Goal: Book appointment/travel/reservation

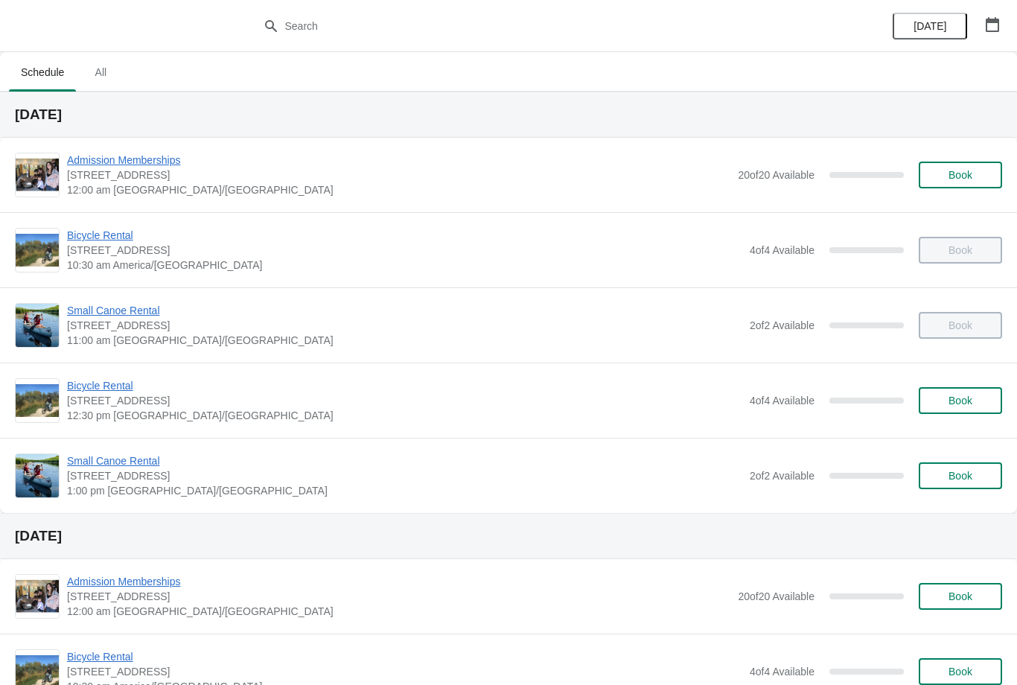
click at [993, 22] on icon "button" at bounding box center [992, 24] width 13 height 15
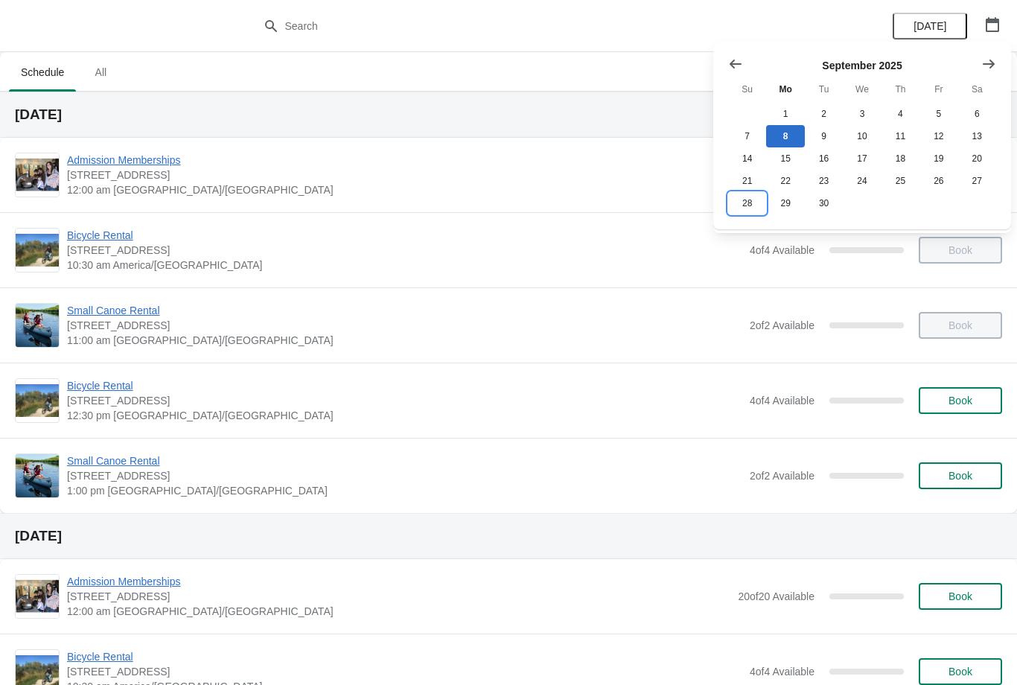
click at [752, 208] on button "28" at bounding box center [747, 203] width 38 height 22
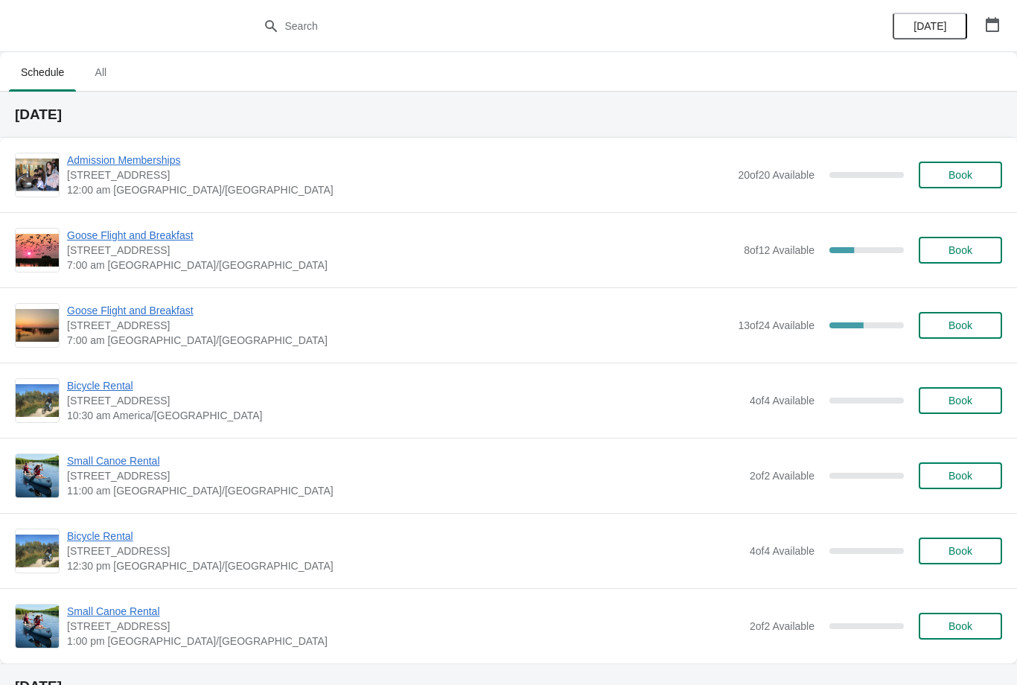
click at [171, 241] on span "Goose Flight and Breakfast" at bounding box center [401, 235] width 669 height 15
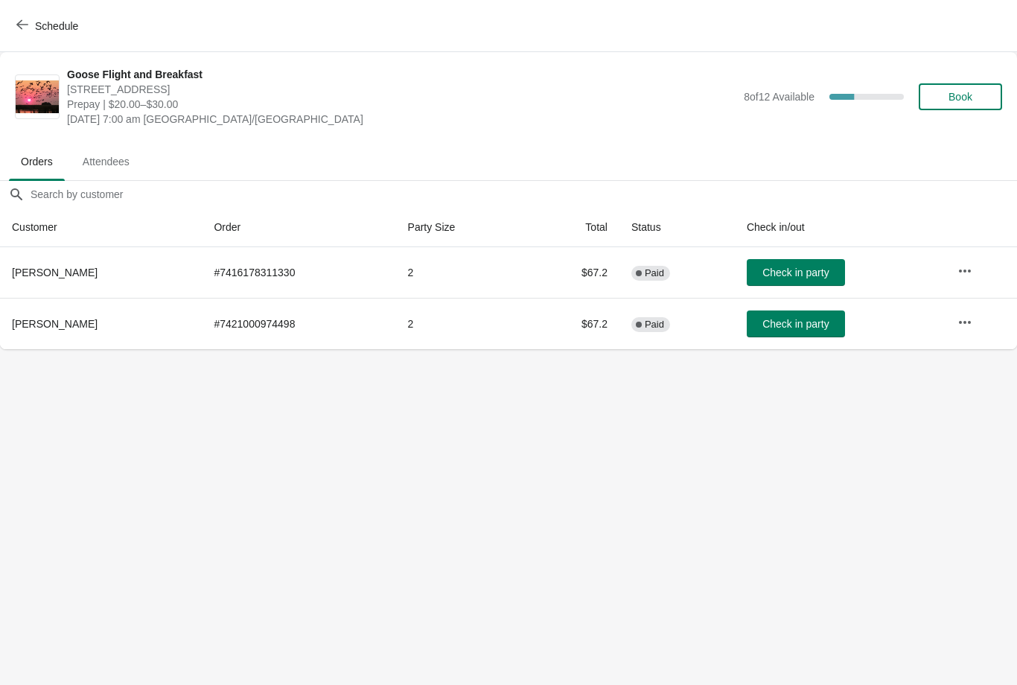
click at [26, 19] on icon "button" at bounding box center [22, 25] width 12 height 12
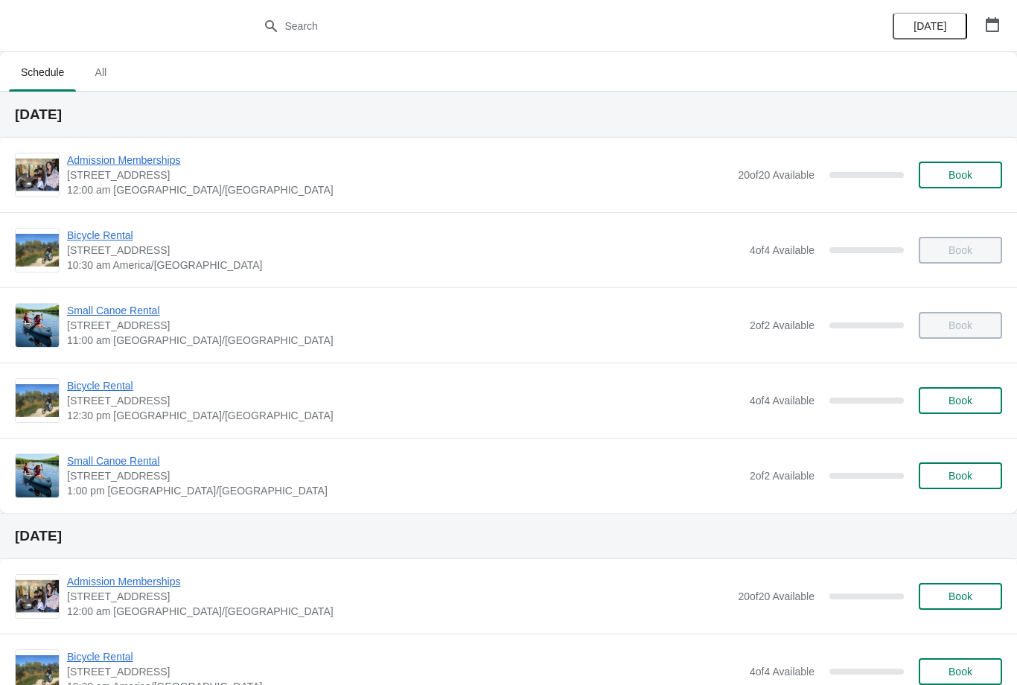
click at [1002, 19] on button "button" at bounding box center [992, 24] width 27 height 27
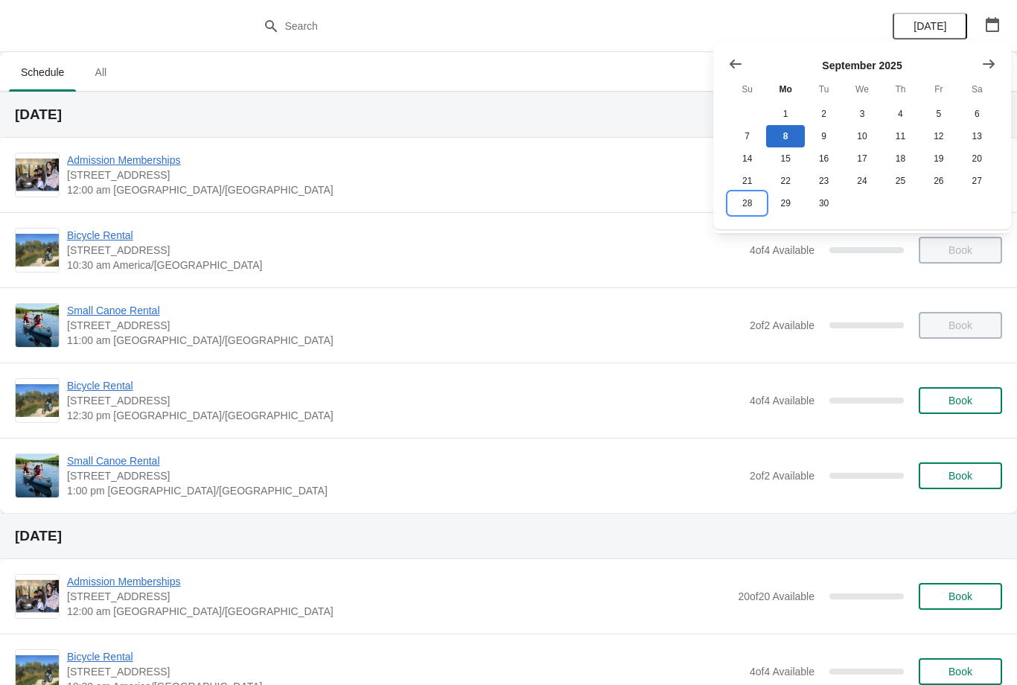
click at [755, 212] on button "28" at bounding box center [747, 203] width 38 height 22
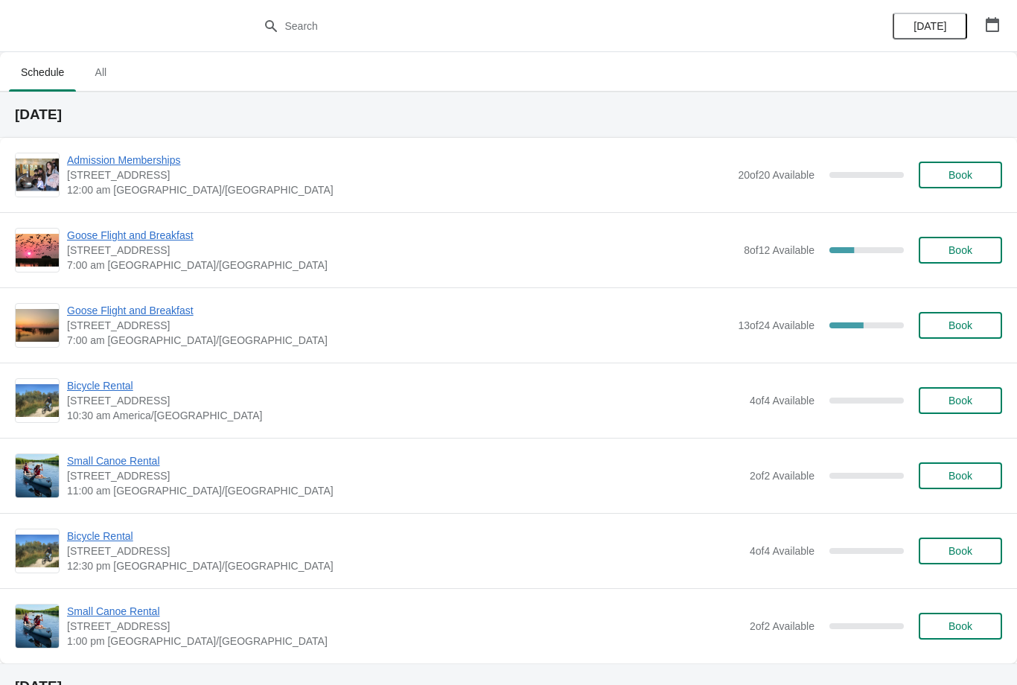
click at [946, 317] on button "Book" at bounding box center [960, 325] width 83 height 27
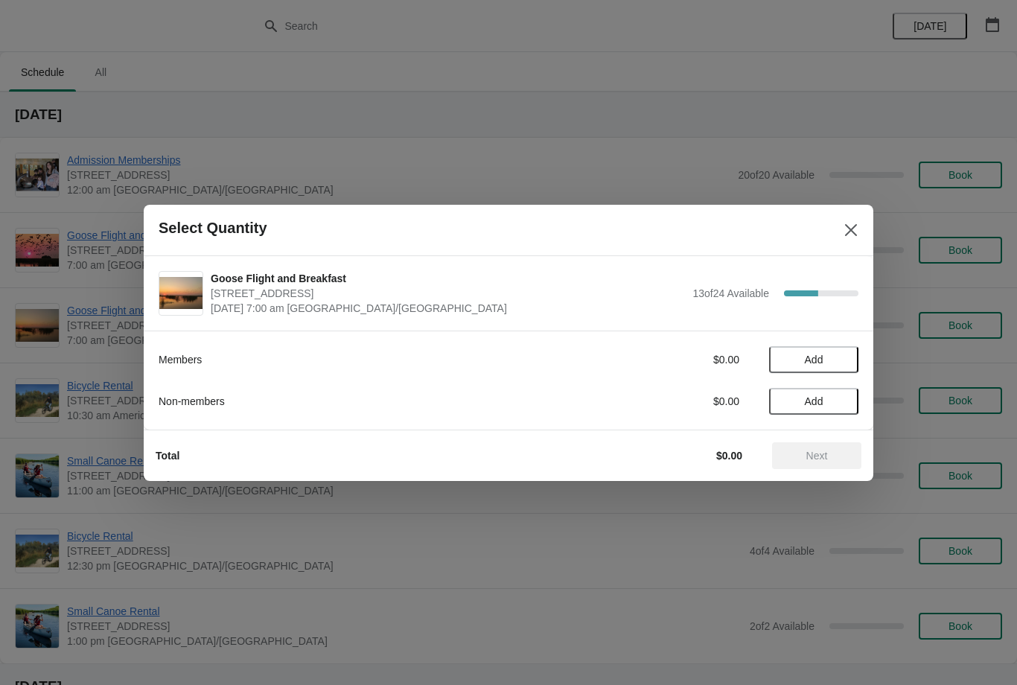
click at [853, 235] on icon "Close" at bounding box center [851, 230] width 15 height 15
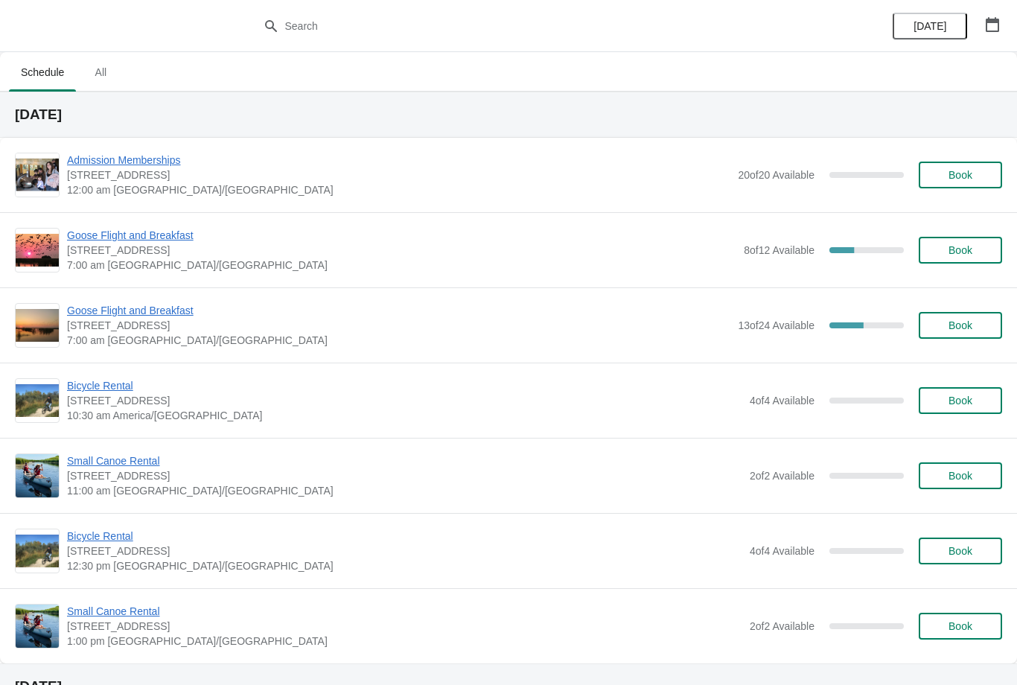
click at [960, 248] on span "Book" at bounding box center [961, 250] width 24 height 12
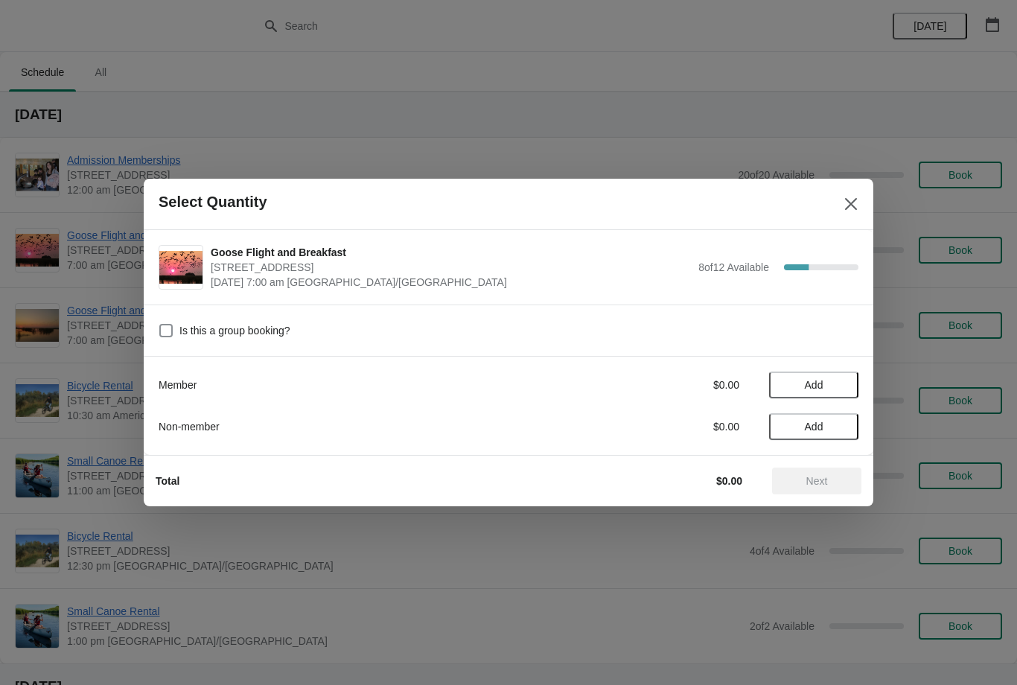
click at [818, 383] on span "Add" at bounding box center [814, 385] width 19 height 12
click at [850, 208] on icon "Close" at bounding box center [851, 204] width 15 height 15
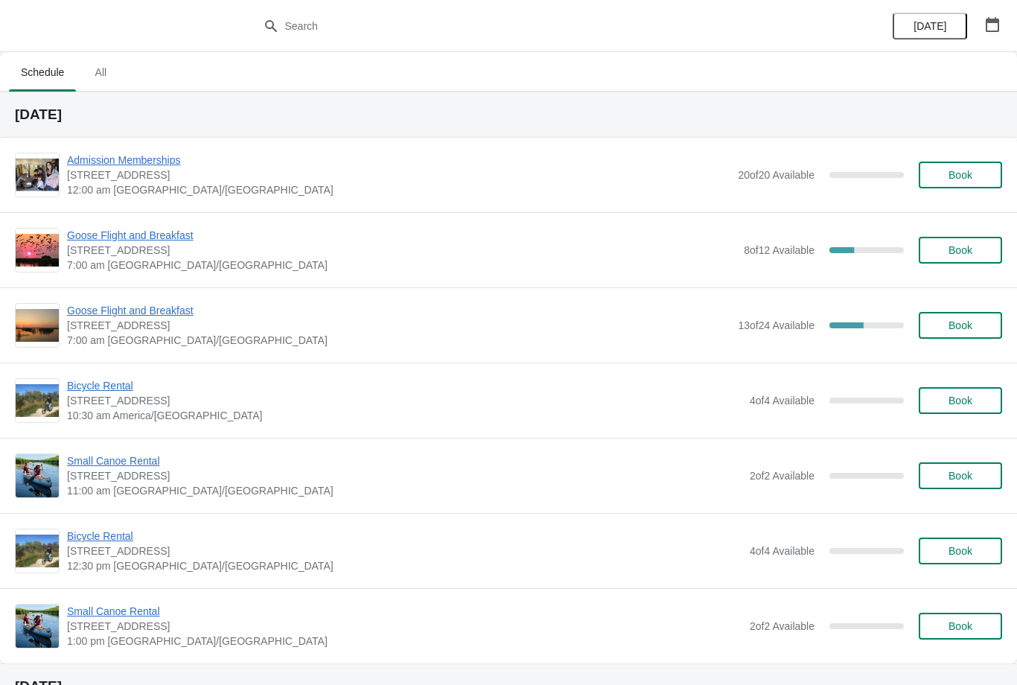
click at [190, 314] on span "Goose Flight and Breakfast" at bounding box center [398, 310] width 663 height 15
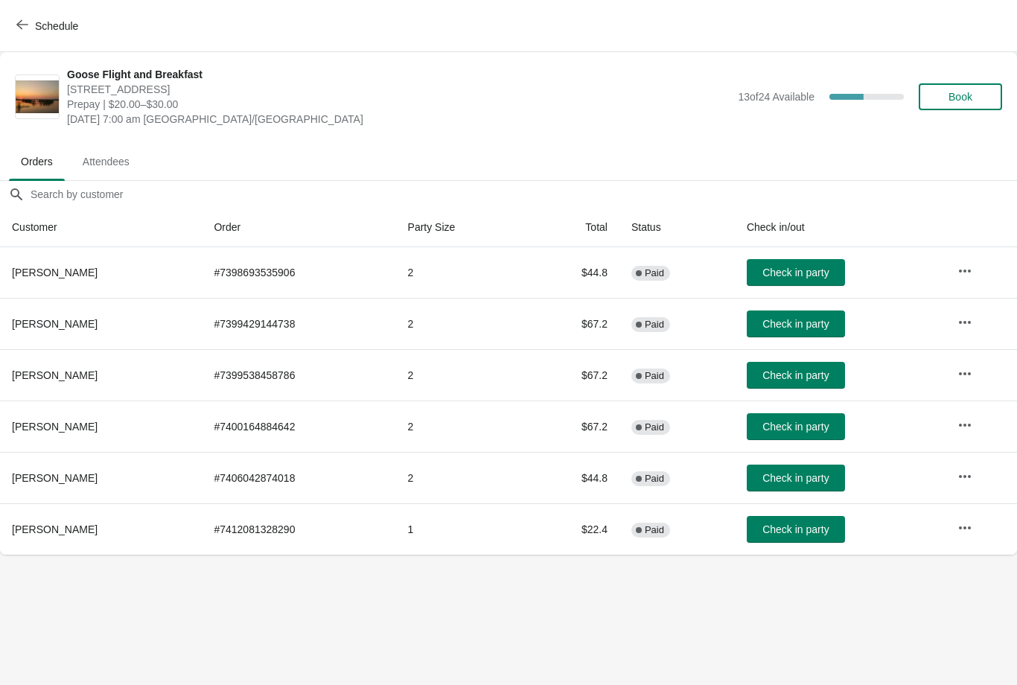
click at [27, 27] on icon "button" at bounding box center [22, 25] width 12 height 12
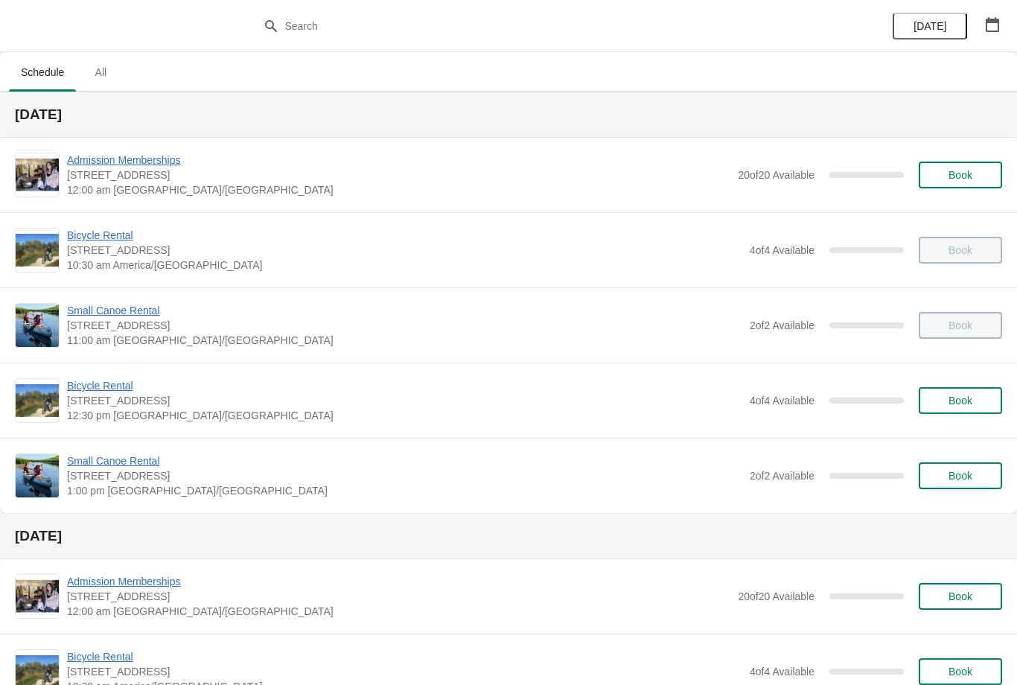
click at [987, 25] on icon "button" at bounding box center [992, 24] width 15 height 15
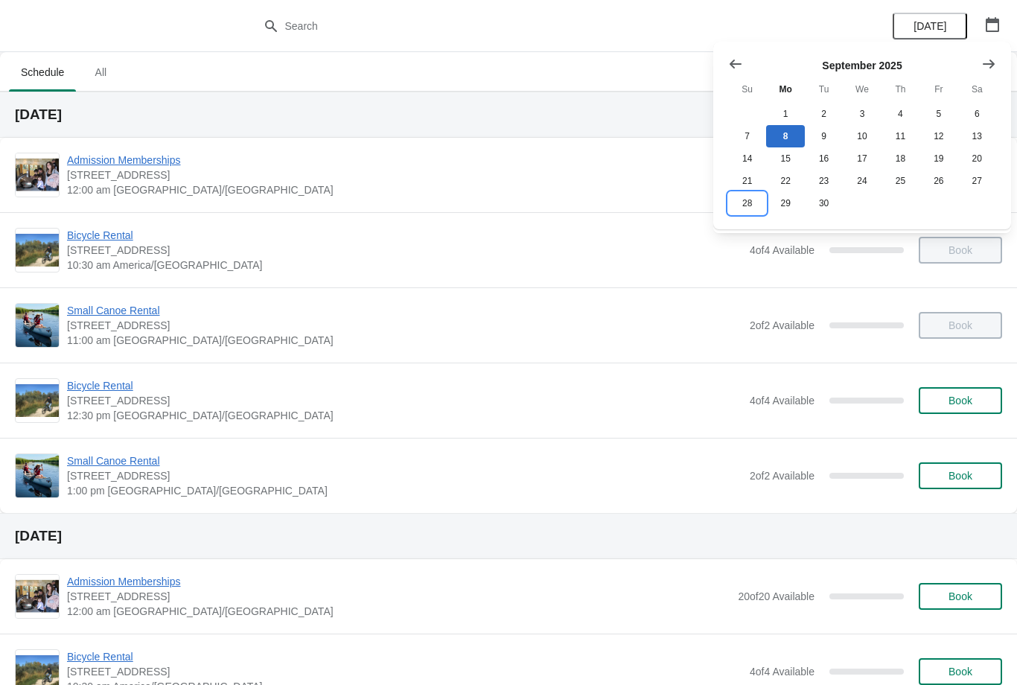
click at [746, 210] on button "28" at bounding box center [747, 203] width 38 height 22
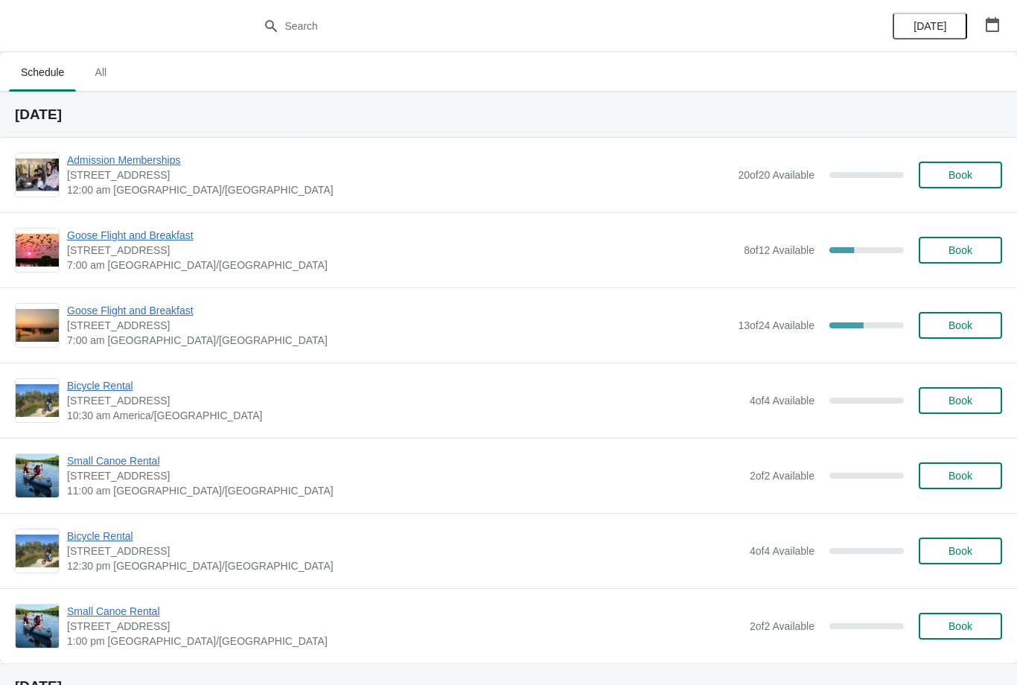
click at [173, 229] on span "Goose Flight and Breakfast" at bounding box center [401, 235] width 669 height 15
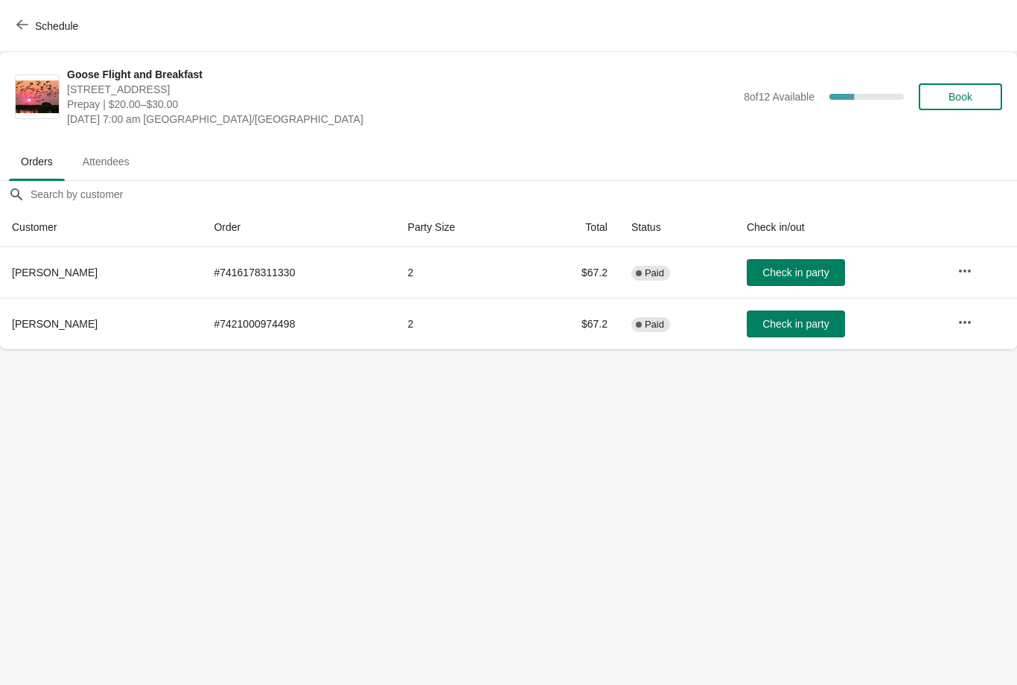
click at [22, 31] on span "button" at bounding box center [22, 26] width 12 height 14
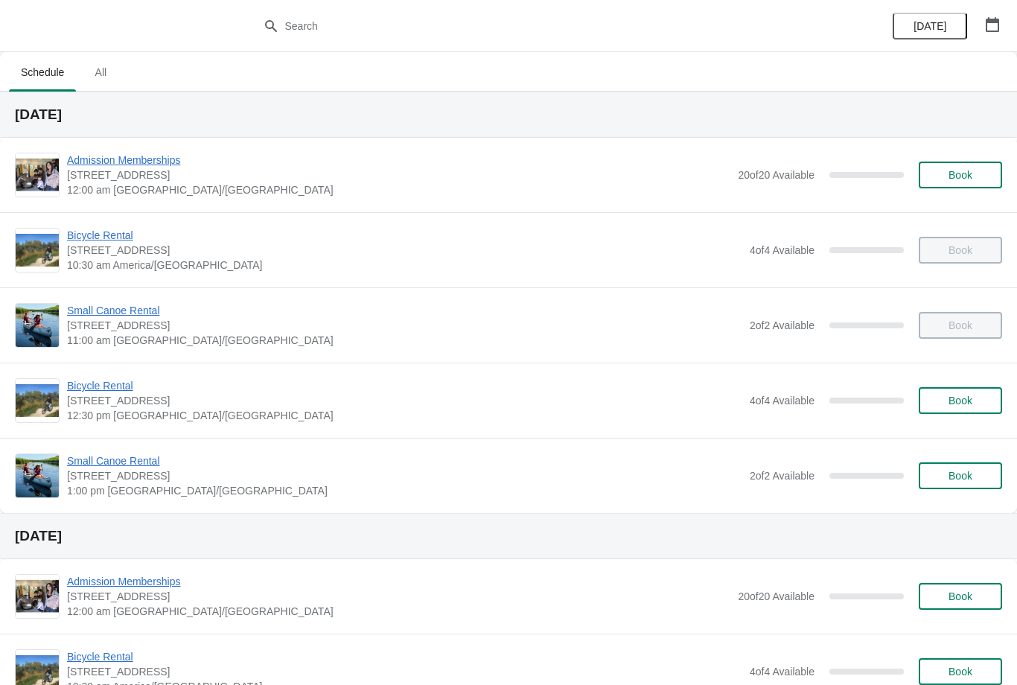
click at [998, 24] on icon "button" at bounding box center [992, 24] width 13 height 15
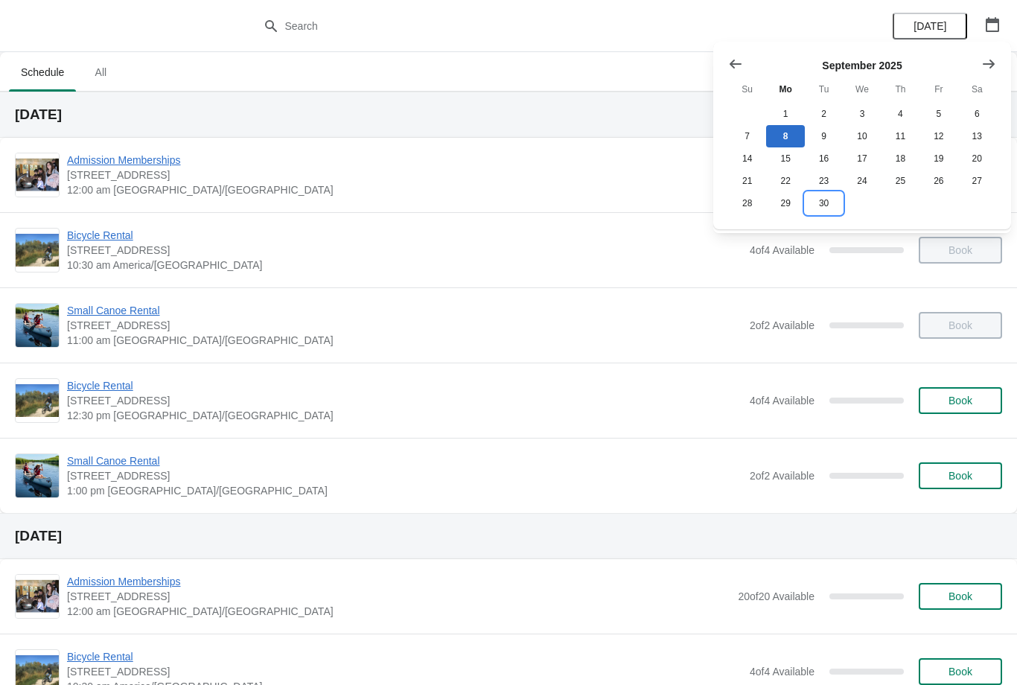
click at [826, 203] on button "30" at bounding box center [824, 203] width 38 height 22
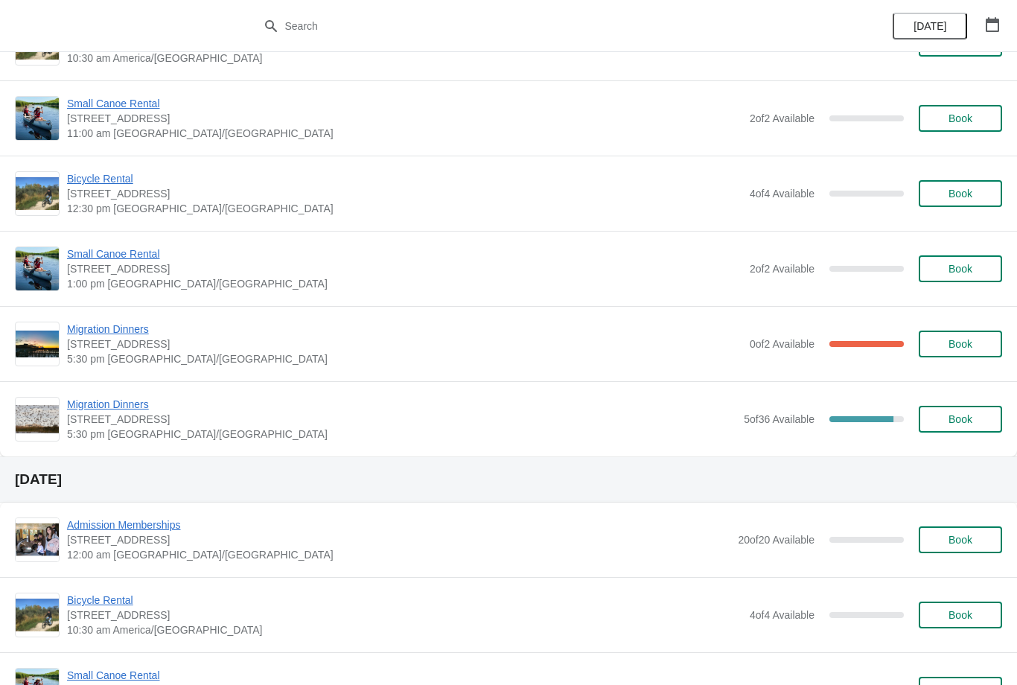
scroll to position [208, 0]
click at [145, 399] on span "Migration Dinners" at bounding box center [401, 403] width 669 height 15
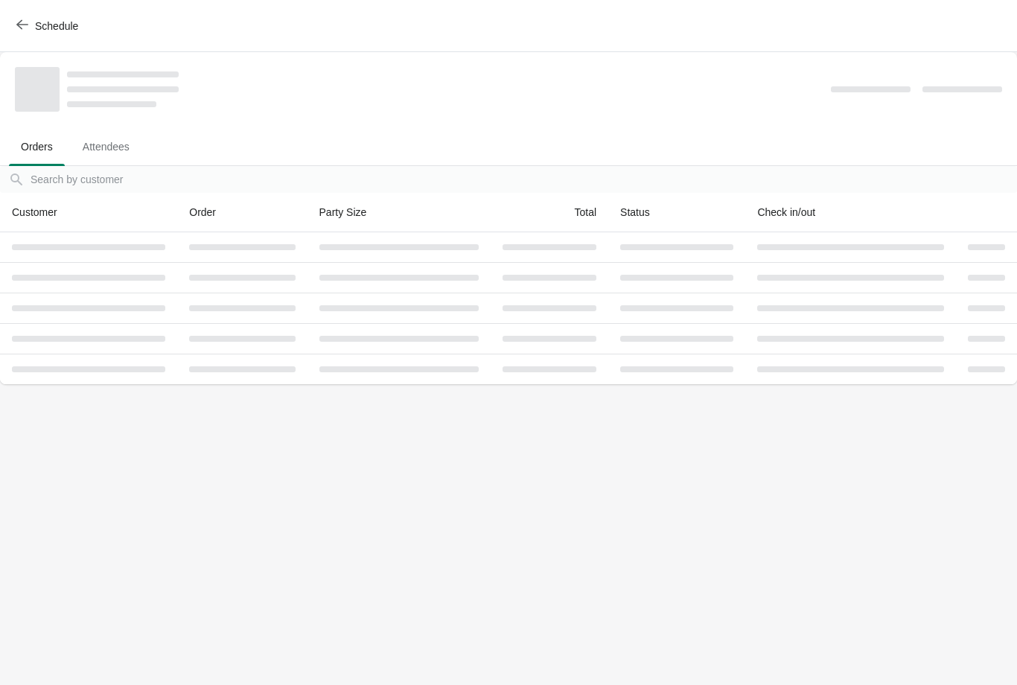
scroll to position [0, 0]
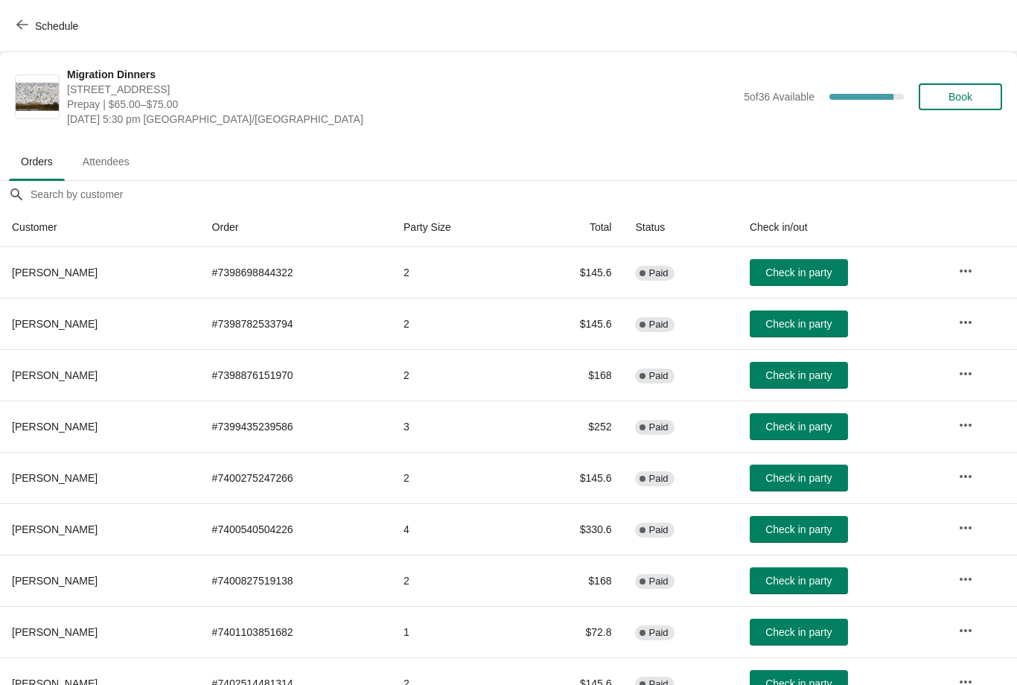
click at [436, 333] on td "2" at bounding box center [457, 323] width 130 height 51
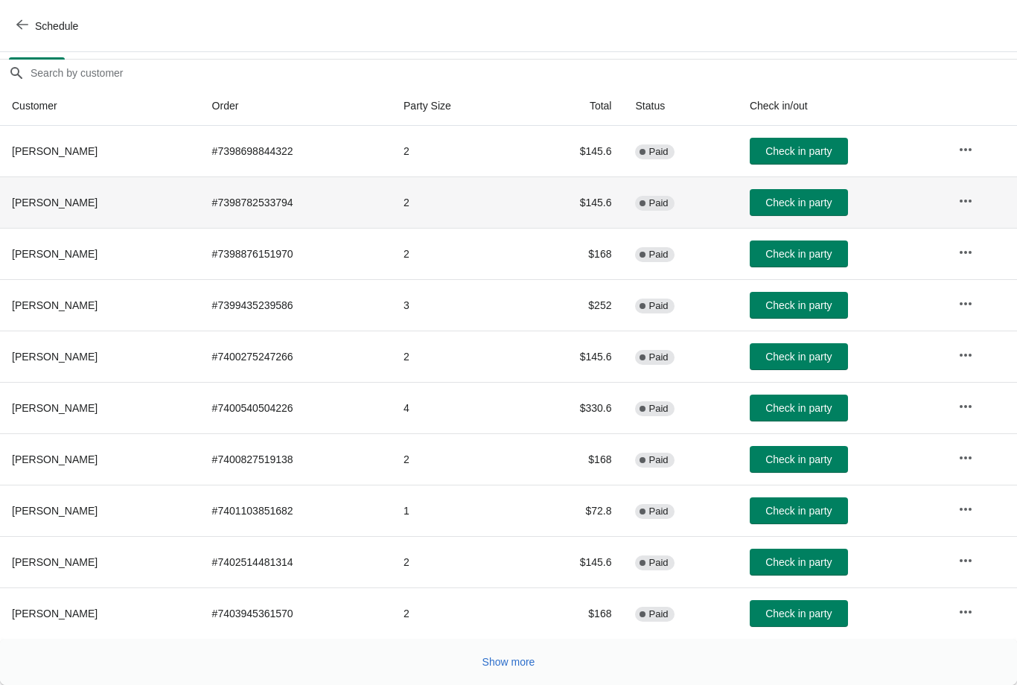
scroll to position [121, 0]
click at [500, 649] on button "Show more" at bounding box center [509, 662] width 65 height 27
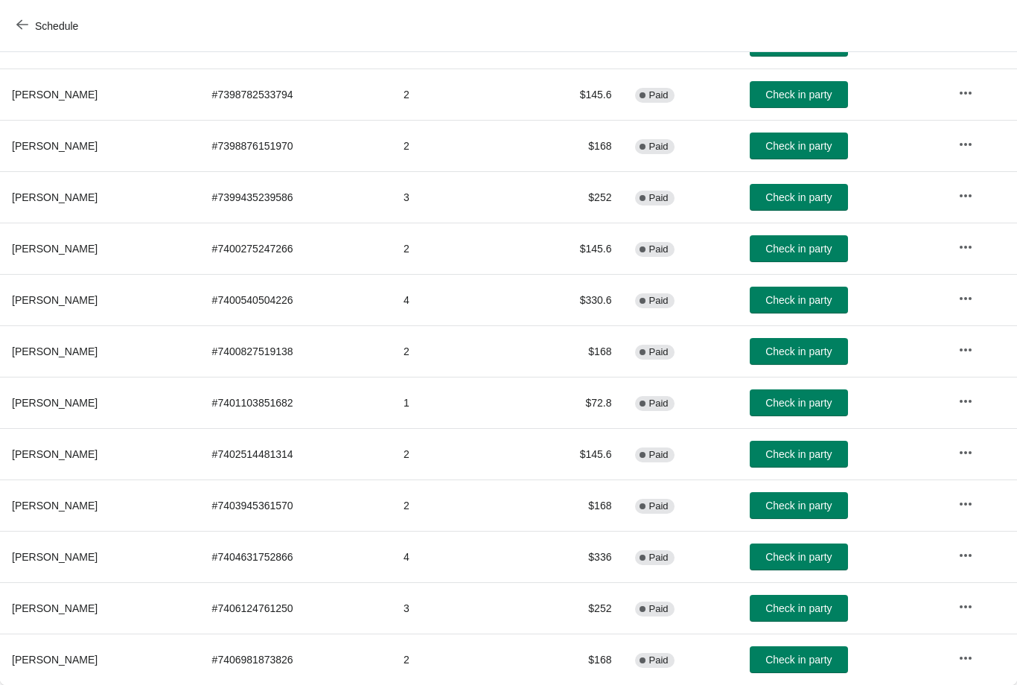
scroll to position [229, 0]
click at [20, 22] on icon "button" at bounding box center [22, 25] width 12 height 10
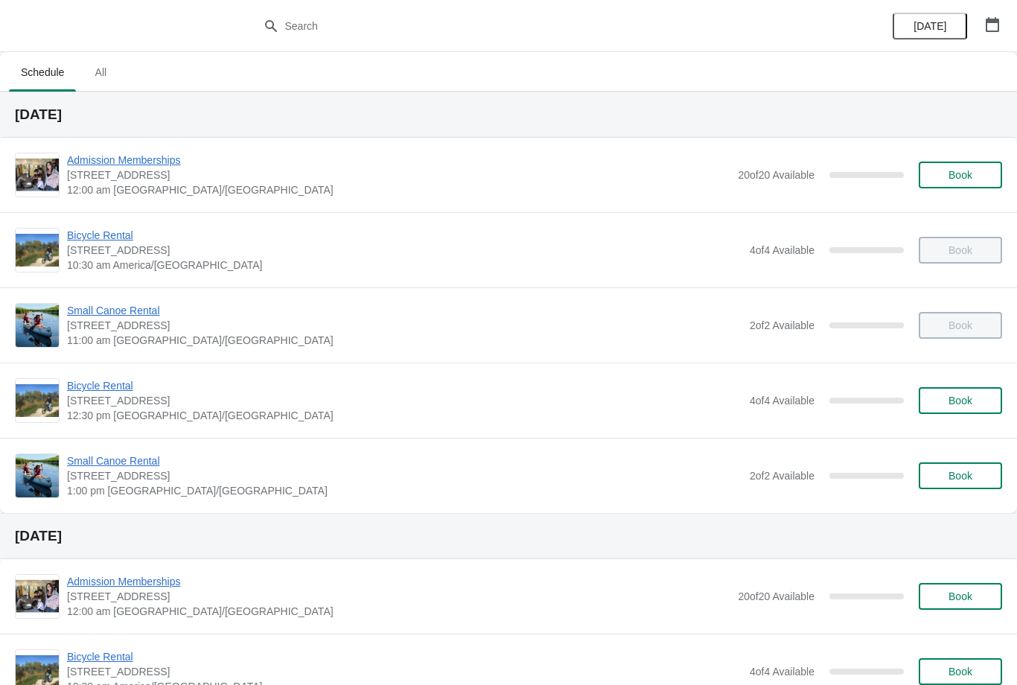
click at [981, 29] on button "button" at bounding box center [992, 24] width 27 height 27
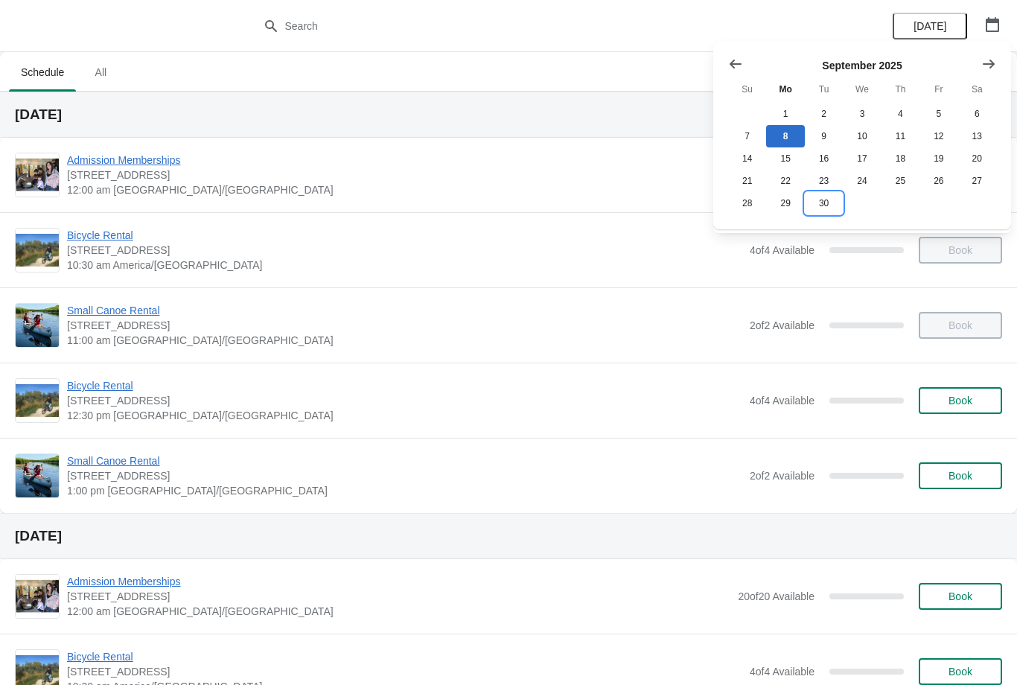
click at [828, 203] on button "30" at bounding box center [824, 203] width 38 height 22
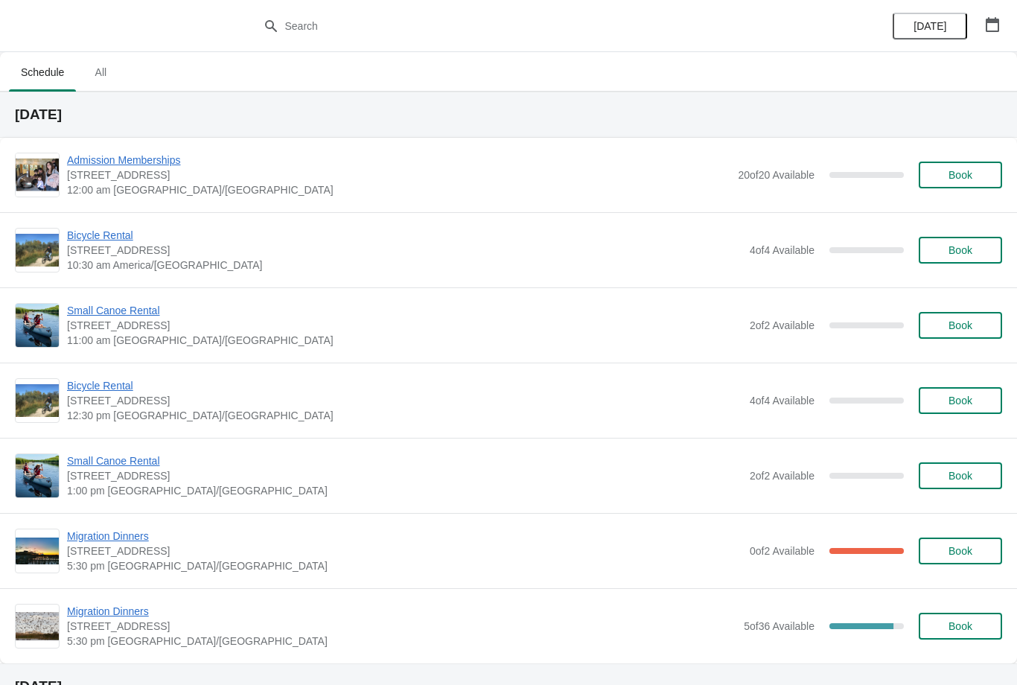
click at [148, 535] on span "Migration Dinners" at bounding box center [404, 536] width 675 height 15
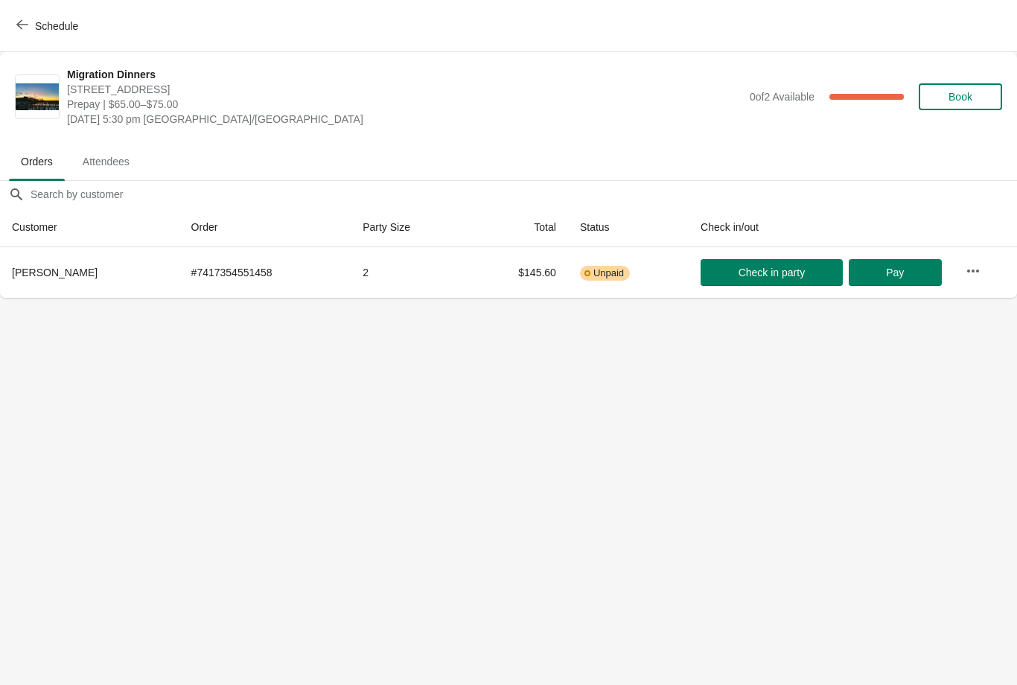
click at [26, 28] on icon "button" at bounding box center [22, 25] width 12 height 12
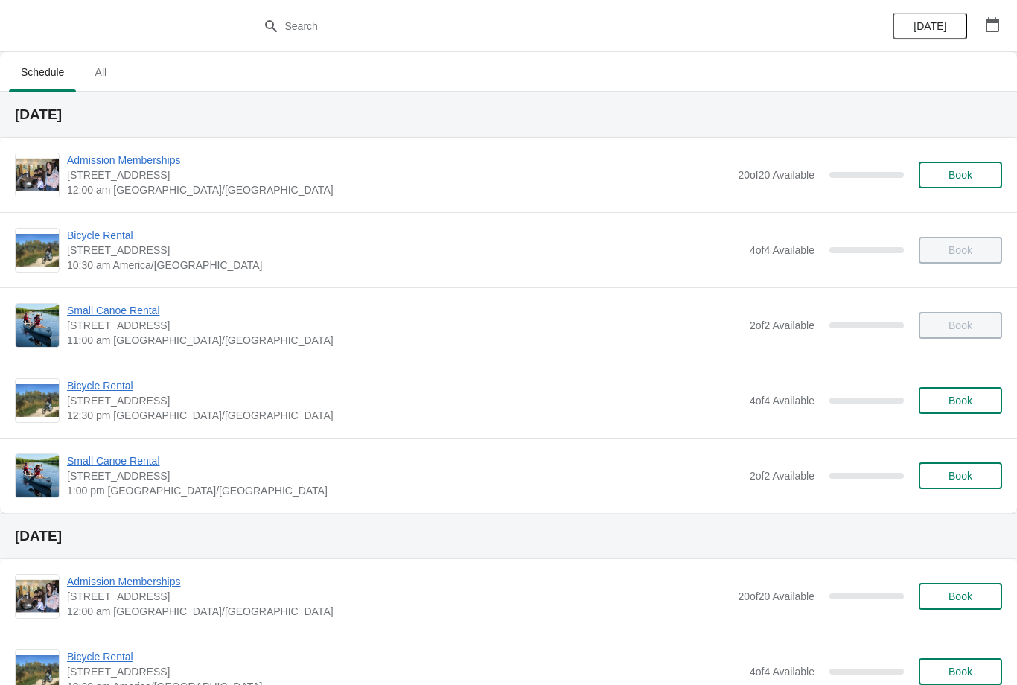
click at [994, 21] on icon "button" at bounding box center [992, 24] width 13 height 15
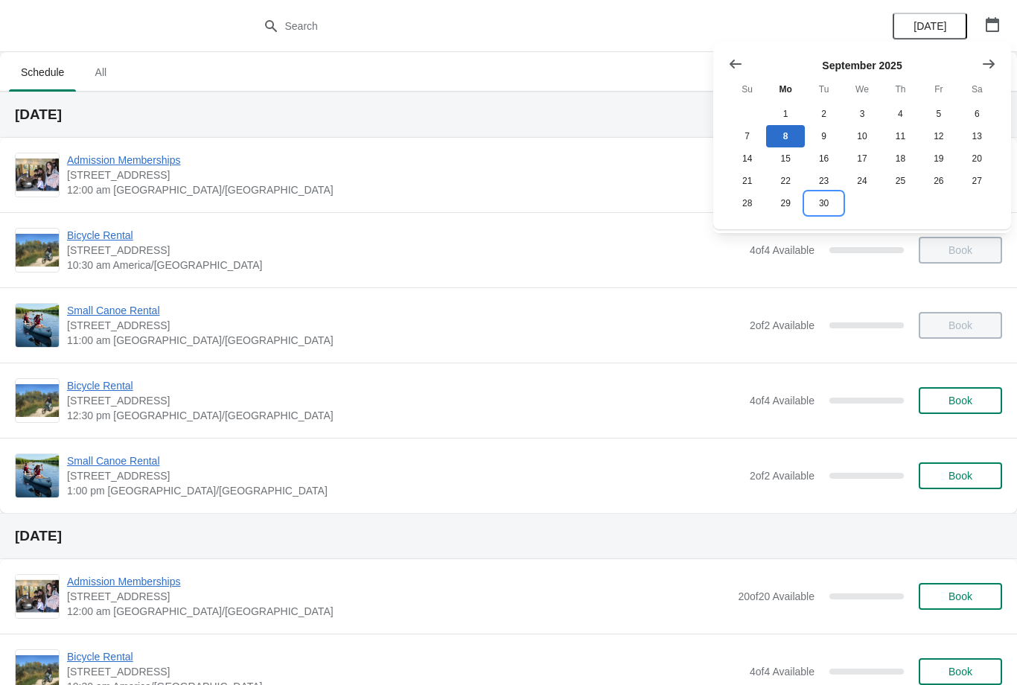
click at [823, 211] on button "30" at bounding box center [824, 203] width 38 height 22
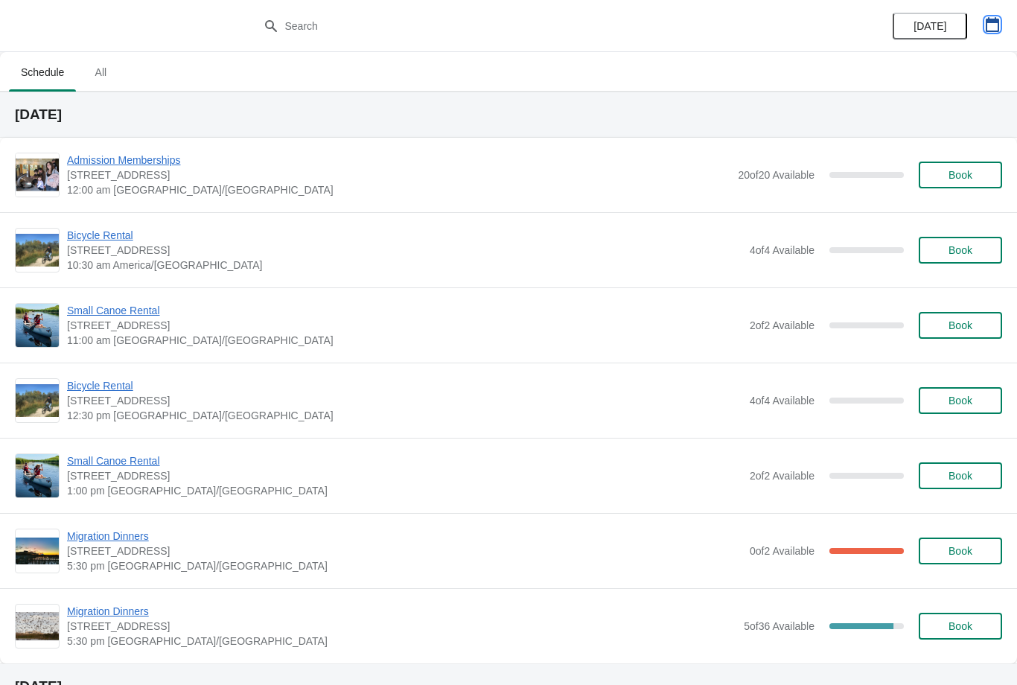
click at [987, 27] on icon "button" at bounding box center [992, 24] width 15 height 15
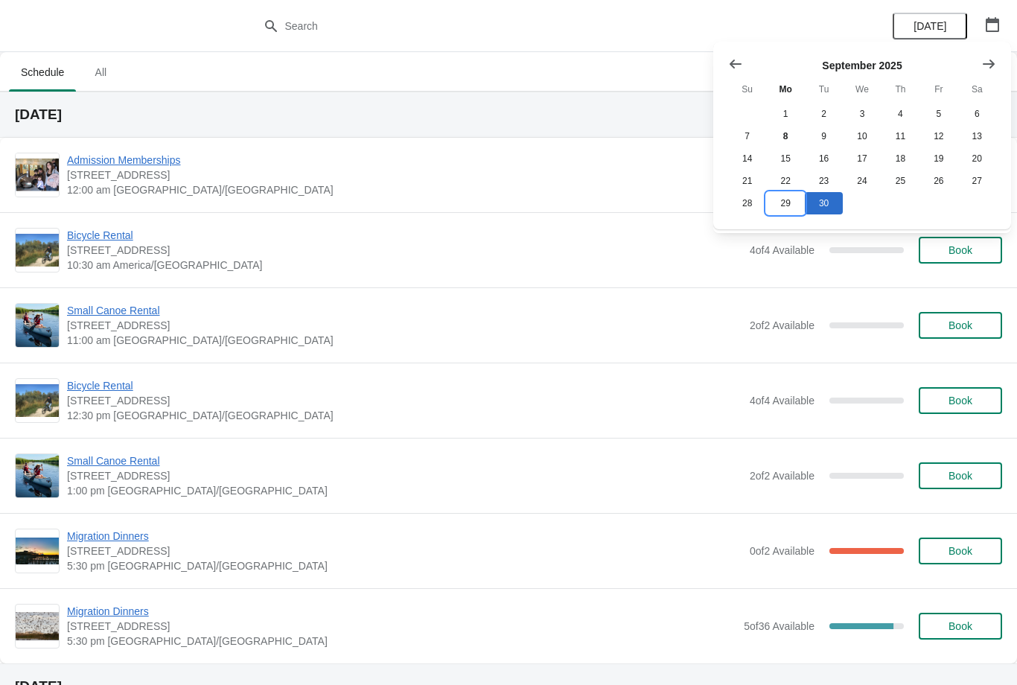
click at [788, 206] on button "29" at bounding box center [785, 203] width 38 height 22
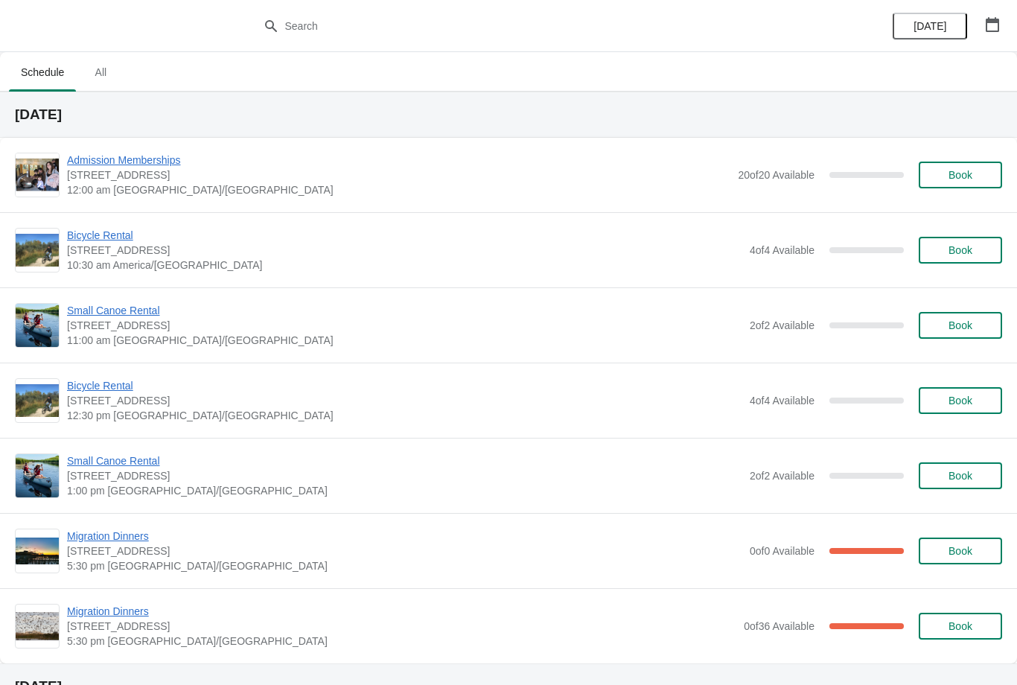
click at [136, 543] on span "Migration Dinners" at bounding box center [404, 536] width 675 height 15
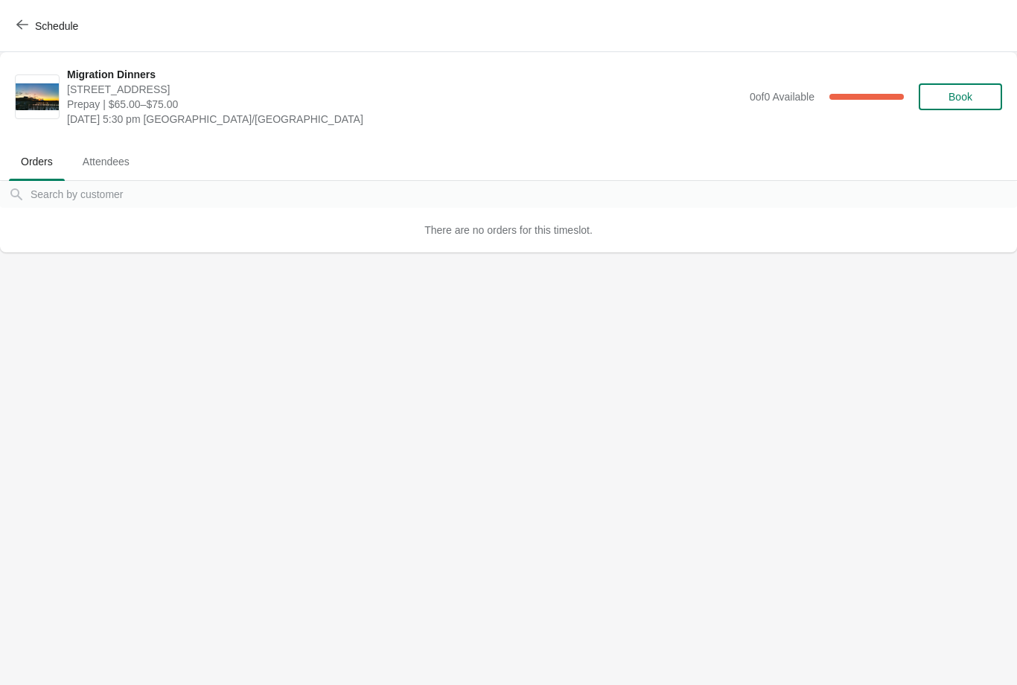
click at [21, 19] on icon "button" at bounding box center [22, 25] width 12 height 12
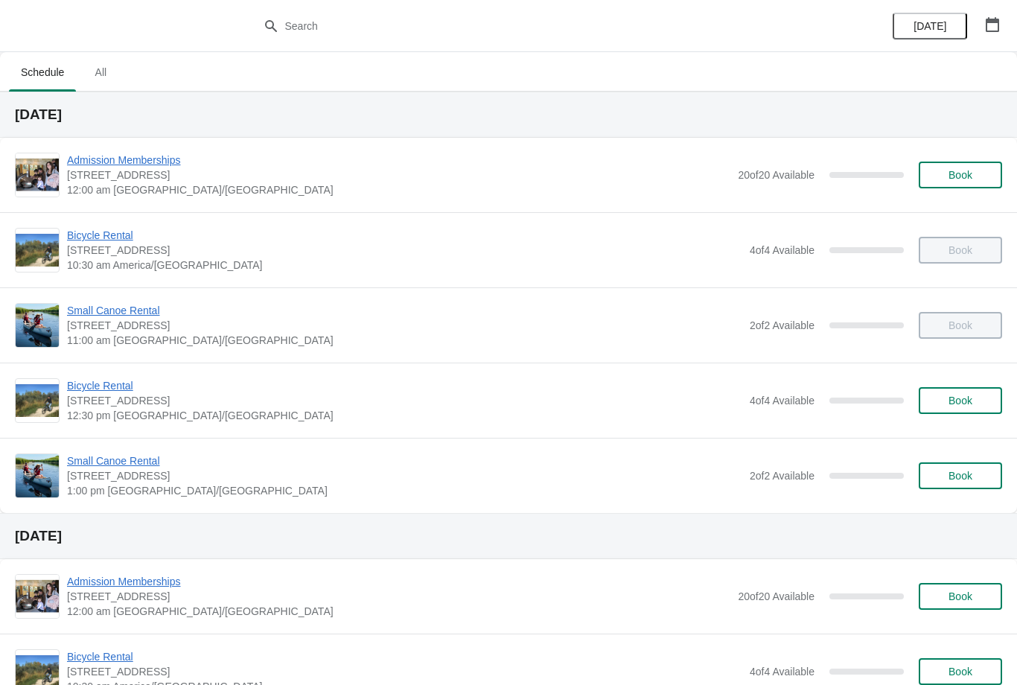
click at [994, 30] on icon "button" at bounding box center [992, 24] width 15 height 15
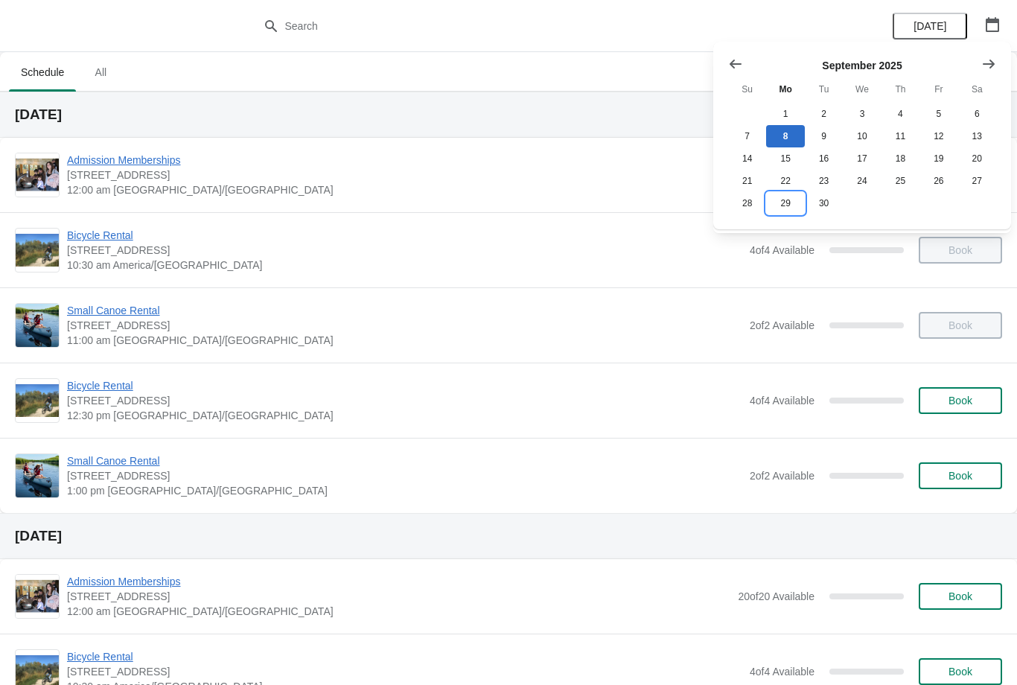
click at [791, 206] on button "29" at bounding box center [785, 203] width 38 height 22
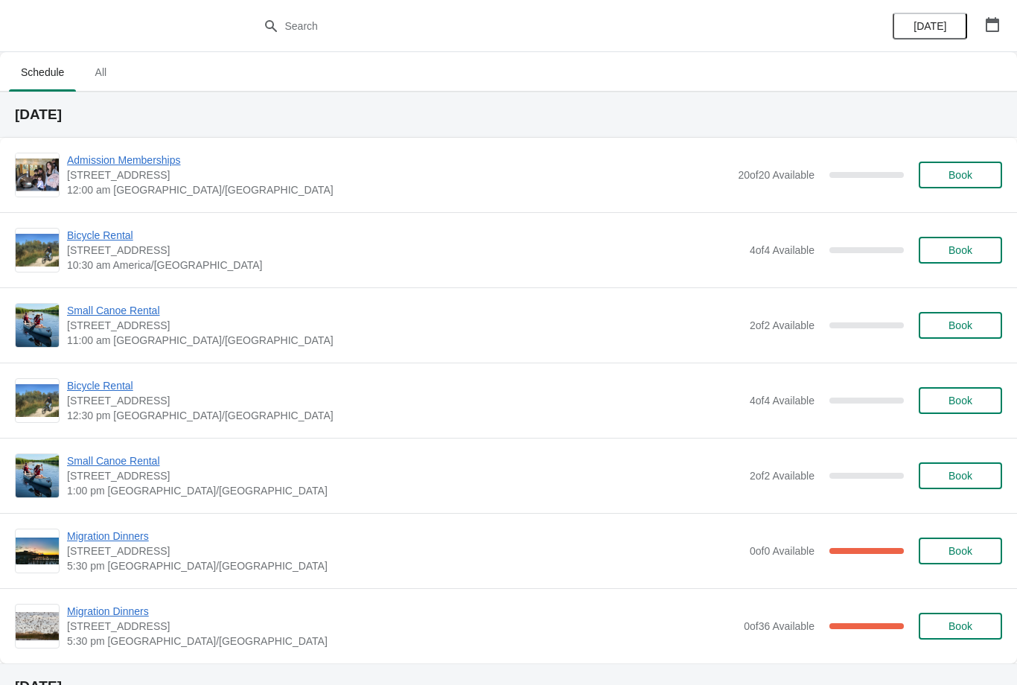
click at [110, 617] on span "Migration Dinners" at bounding box center [401, 611] width 669 height 15
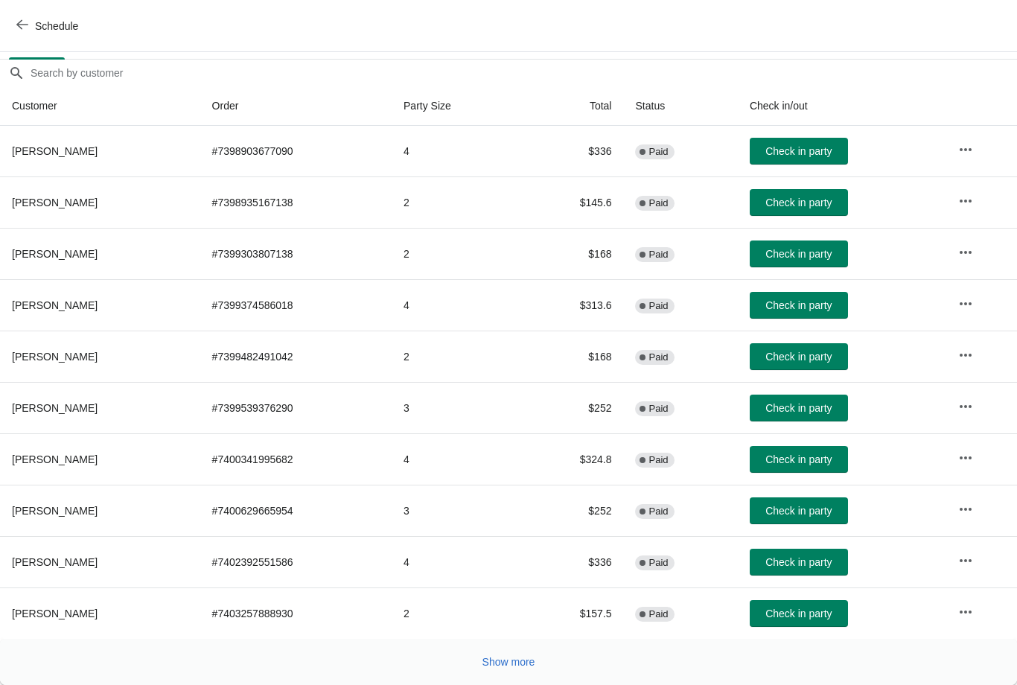
scroll to position [121, 0]
click at [515, 663] on span "Show more" at bounding box center [508, 662] width 53 height 12
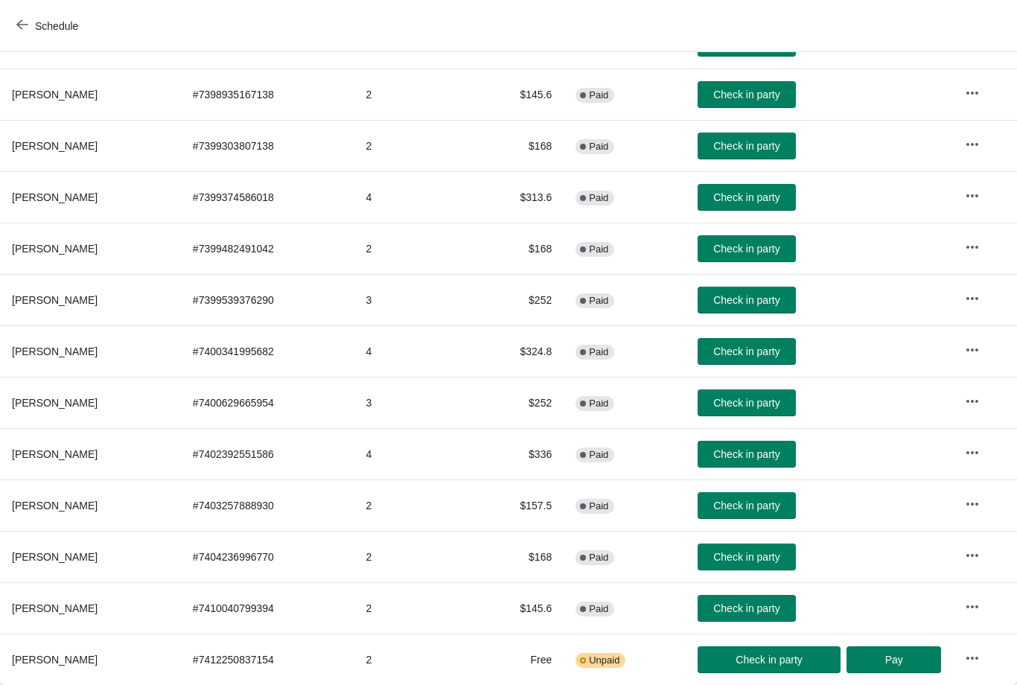
scroll to position [229, 0]
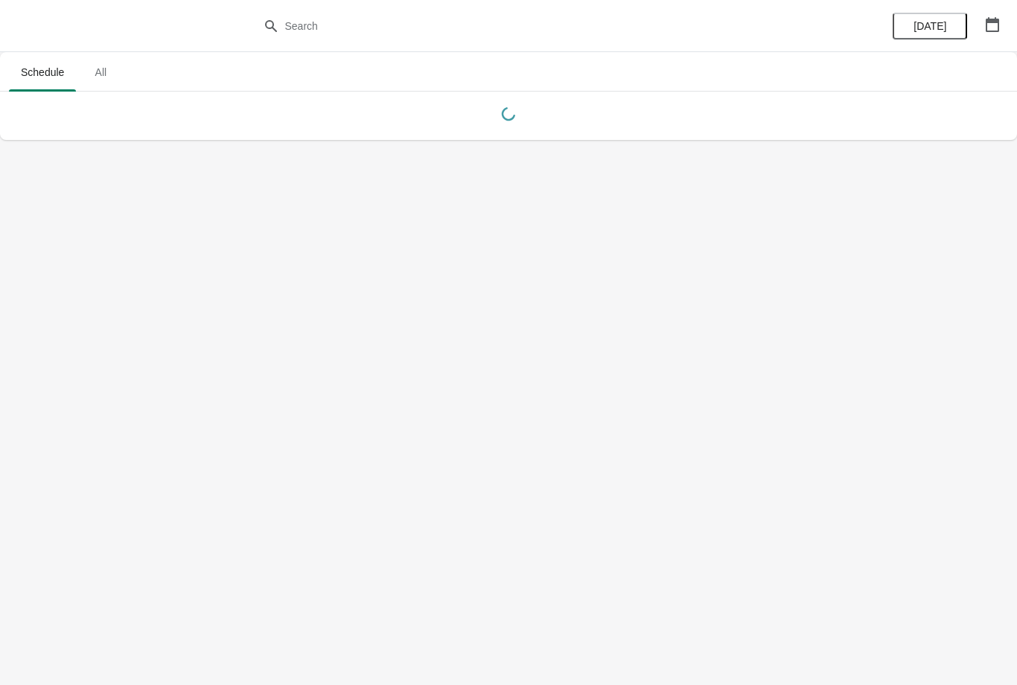
click at [990, 22] on icon "button" at bounding box center [992, 24] width 13 height 15
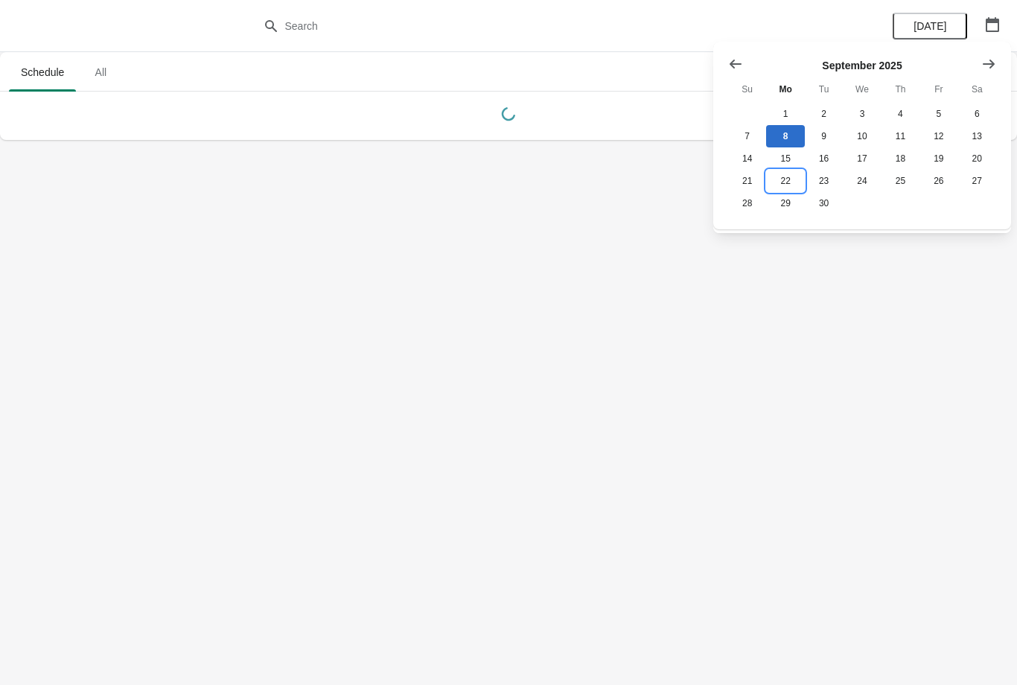
click at [785, 179] on button "22" at bounding box center [785, 181] width 38 height 22
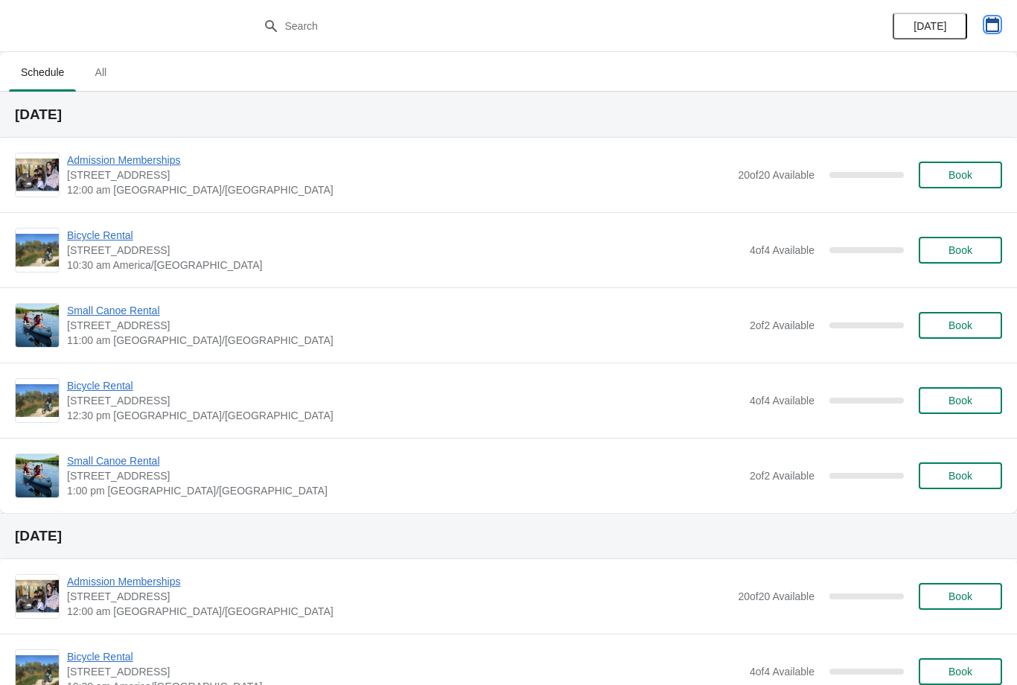
click at [996, 28] on icon "button" at bounding box center [992, 24] width 15 height 15
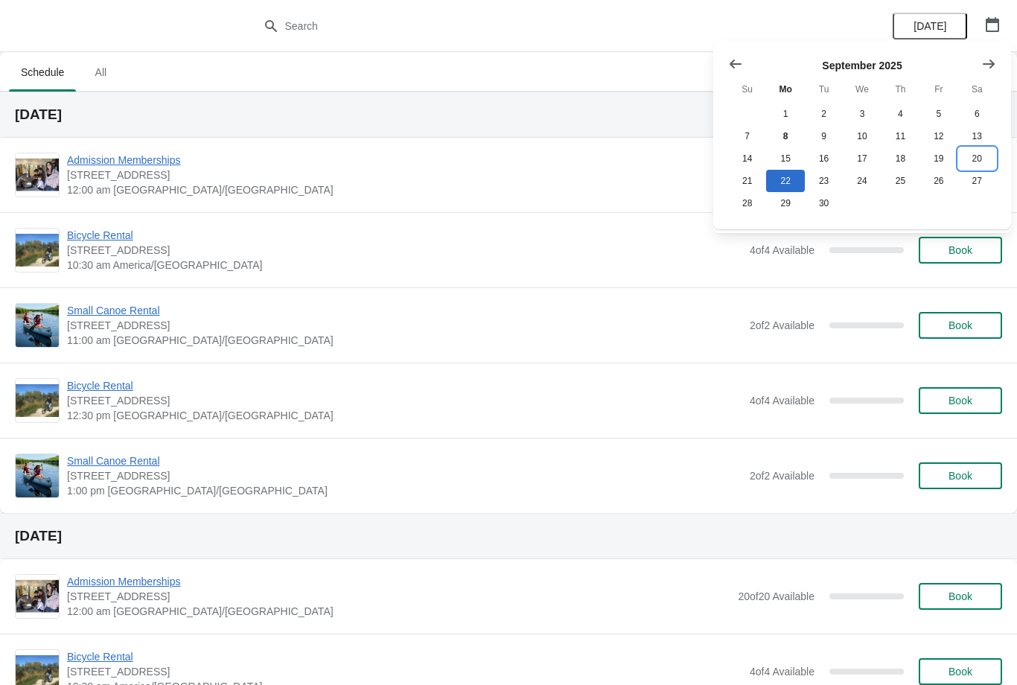
click at [983, 159] on button "20" at bounding box center [977, 158] width 38 height 22
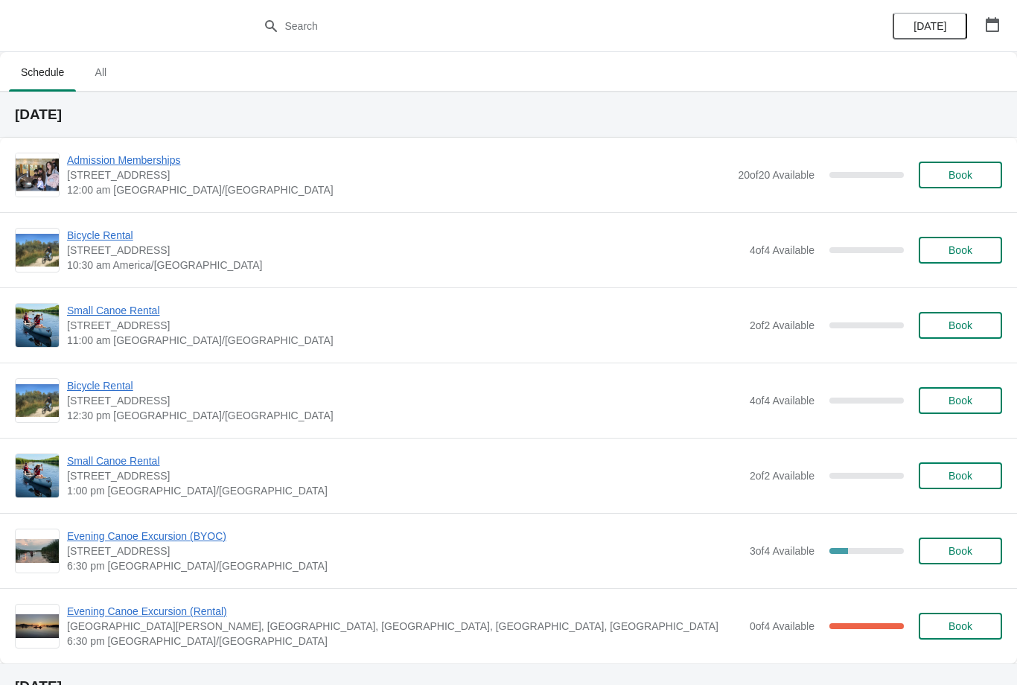
click at [178, 613] on span "Evening Canoe Excursion (Rental)" at bounding box center [404, 611] width 675 height 15
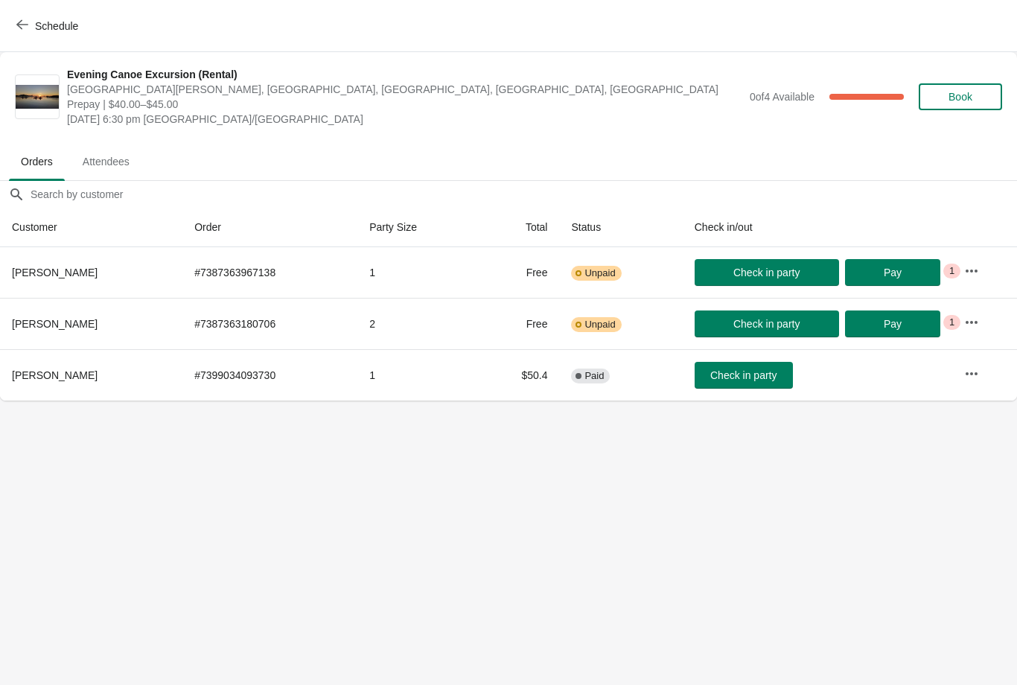
click at [28, 31] on span "button" at bounding box center [22, 26] width 12 height 14
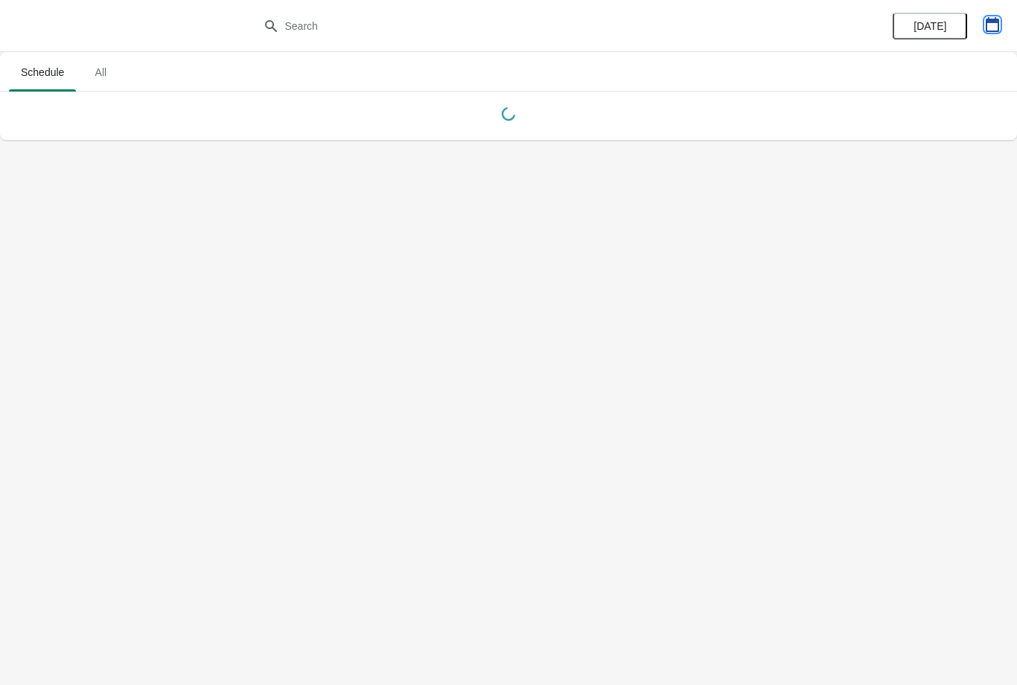
click at [995, 23] on icon "button" at bounding box center [992, 24] width 15 height 15
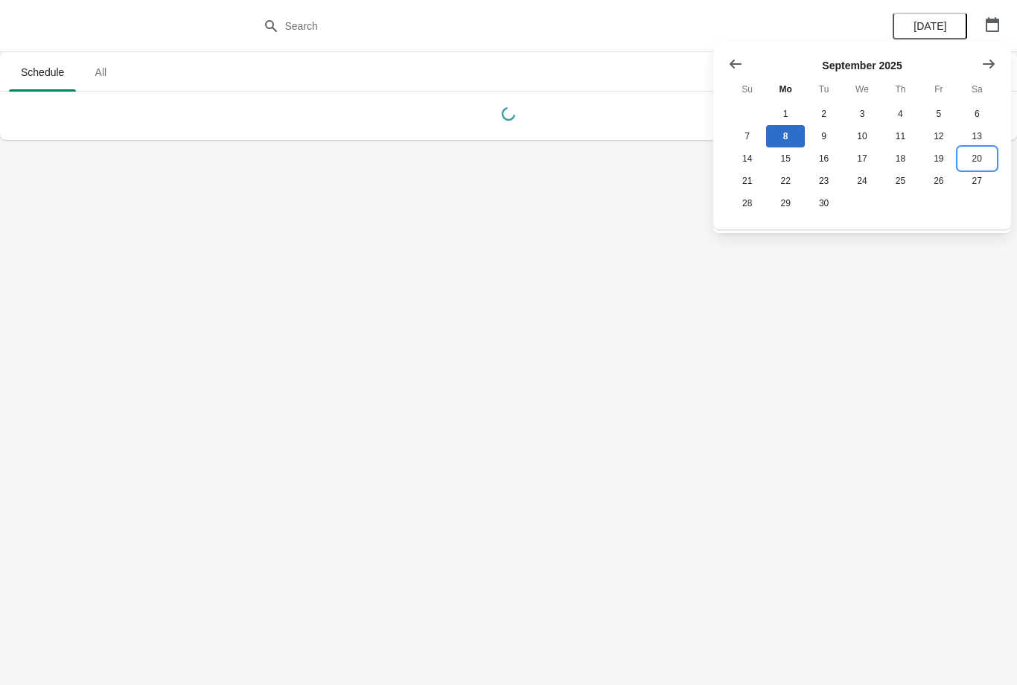
click at [978, 160] on button "20" at bounding box center [977, 158] width 38 height 22
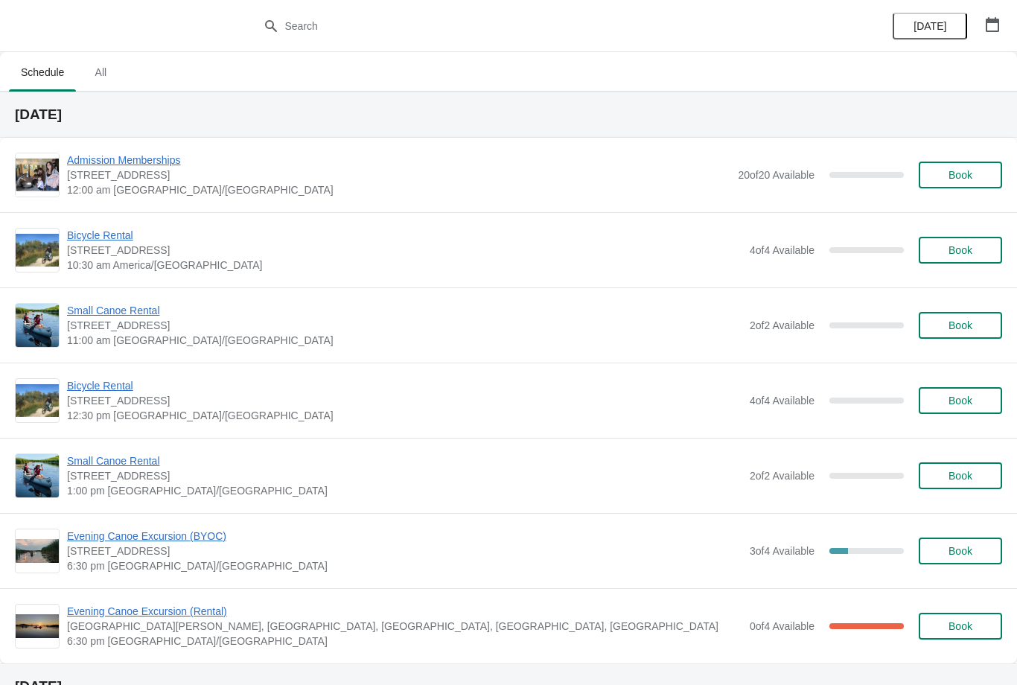
click at [161, 531] on span "Evening Canoe Excursion (BYOC)" at bounding box center [404, 536] width 675 height 15
